Goal: Find specific page/section: Find specific page/section

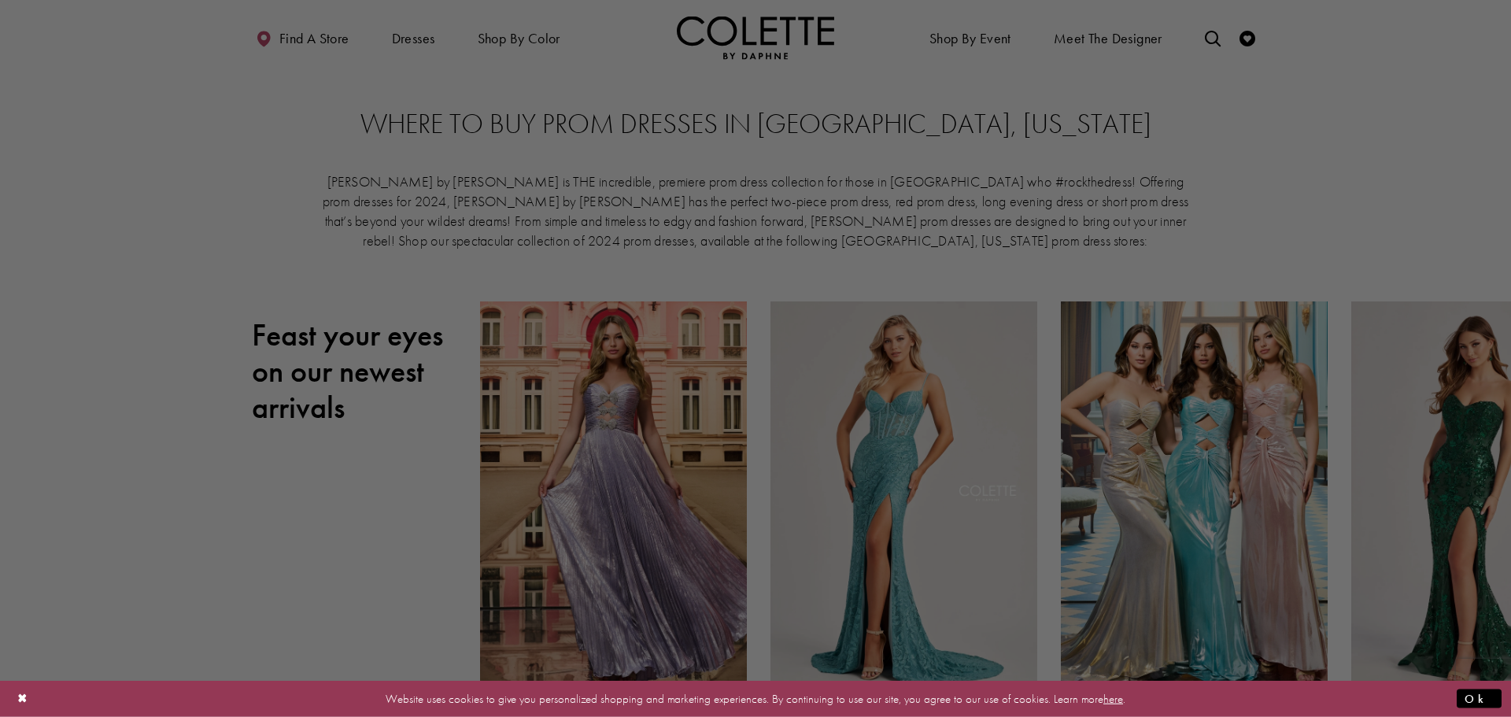
click at [1335, 183] on div at bounding box center [763, 362] width 1526 height 724
click at [1490, 692] on button "Ok" at bounding box center [1478, 699] width 45 height 20
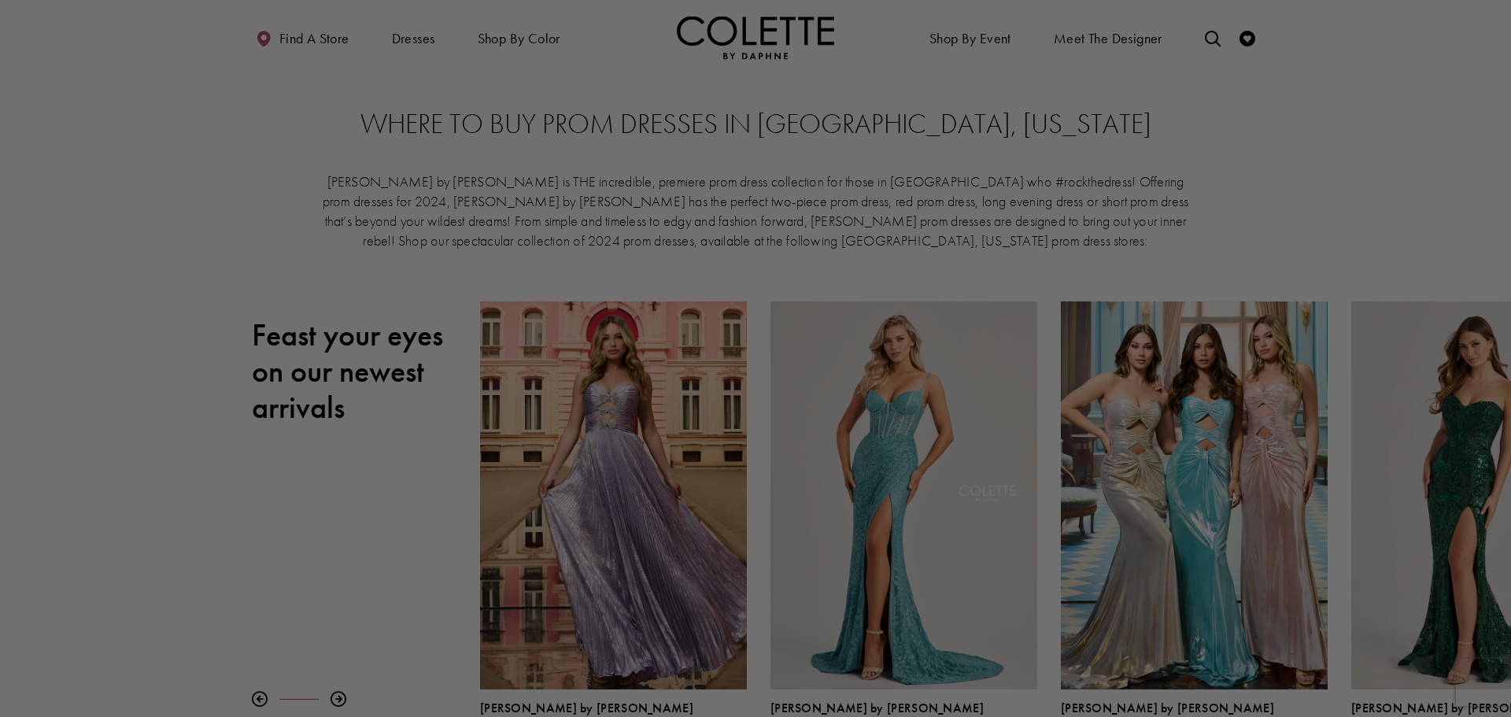
click at [628, 564] on div at bounding box center [763, 362] width 1526 height 724
click at [1472, 116] on div at bounding box center [763, 362] width 1526 height 724
drag, startPoint x: 1370, startPoint y: 249, endPoint x: 1159, endPoint y: 198, distance: 217.0
click at [1159, 198] on div at bounding box center [763, 362] width 1526 height 724
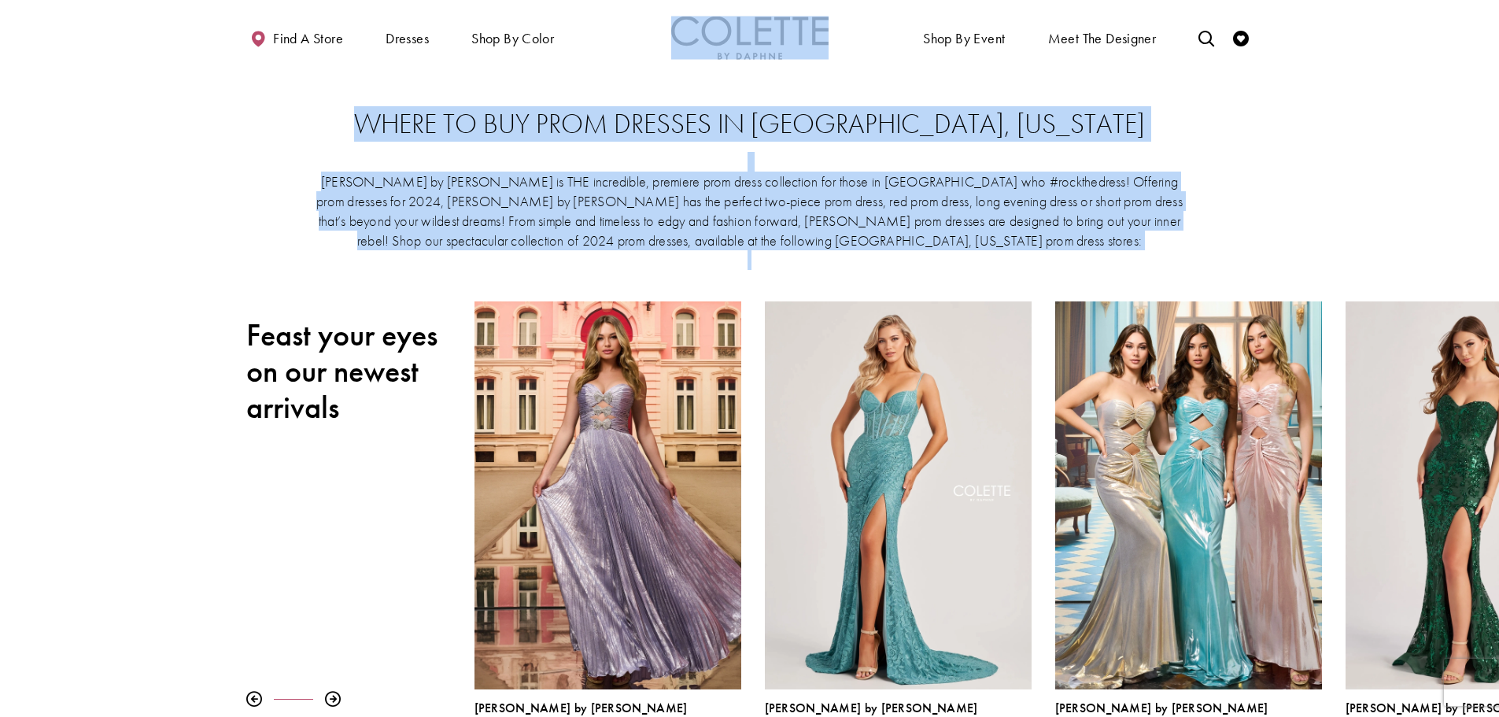
drag, startPoint x: 1493, startPoint y: 28, endPoint x: 1484, endPoint y: 96, distance: 69.1
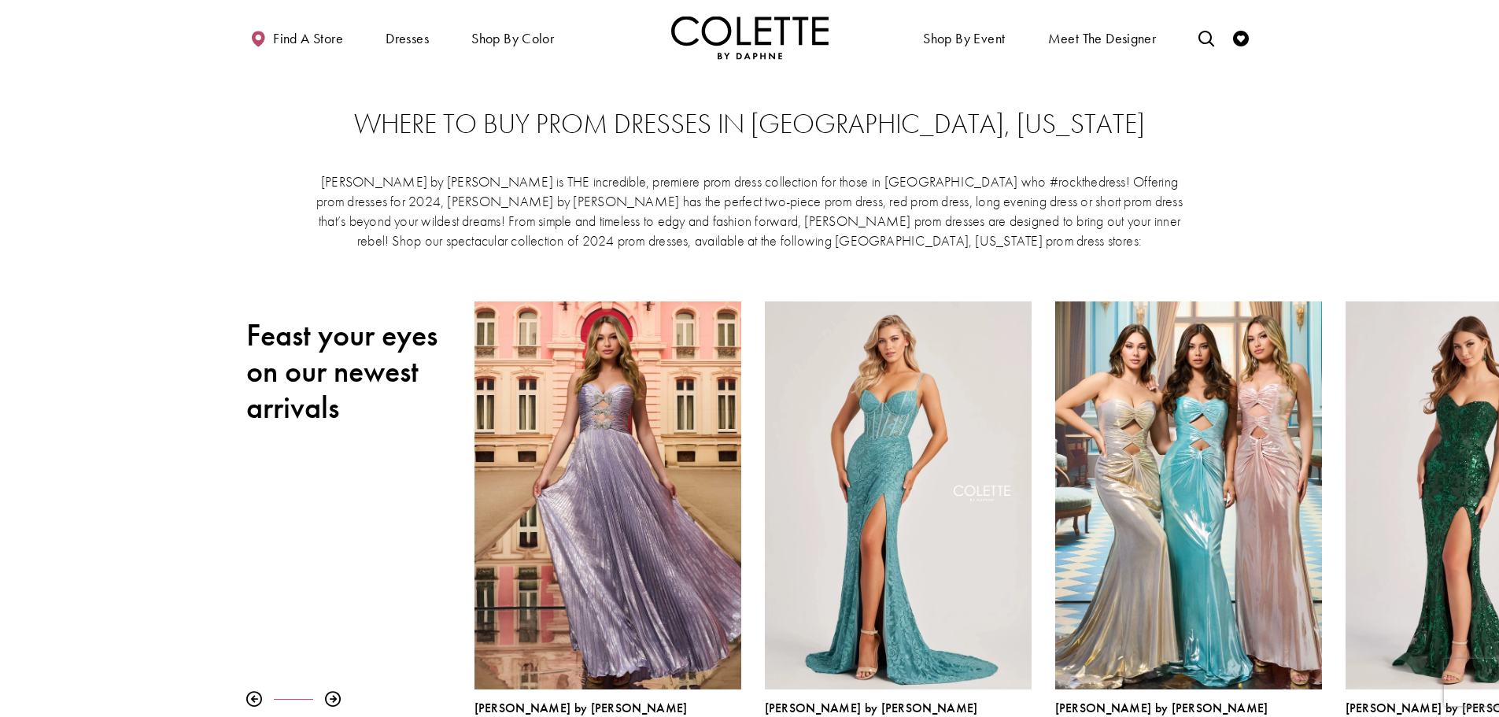
drag, startPoint x: 1400, startPoint y: 116, endPoint x: 1445, endPoint y: 94, distance: 50.3
click at [1401, 115] on section "Where to buy prom dresses in [GEOGRAPHIC_DATA], [US_STATE] [PERSON_NAME] by [PE…" at bounding box center [749, 188] width 1499 height 227
